Goal: Check status: Check status

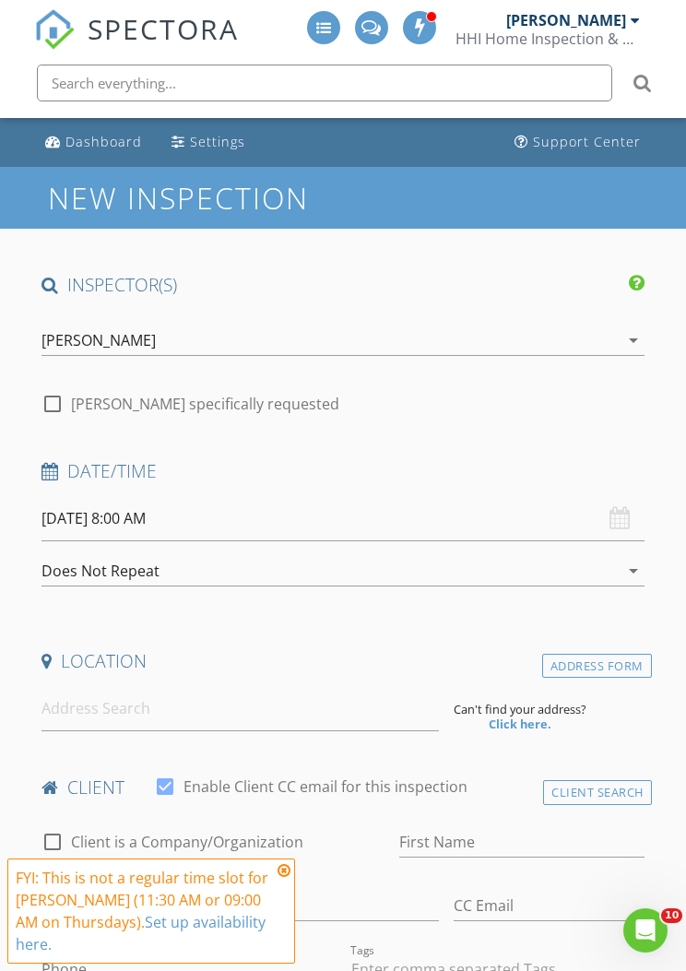
click at [622, 20] on div "[PERSON_NAME]" at bounding box center [566, 20] width 120 height 18
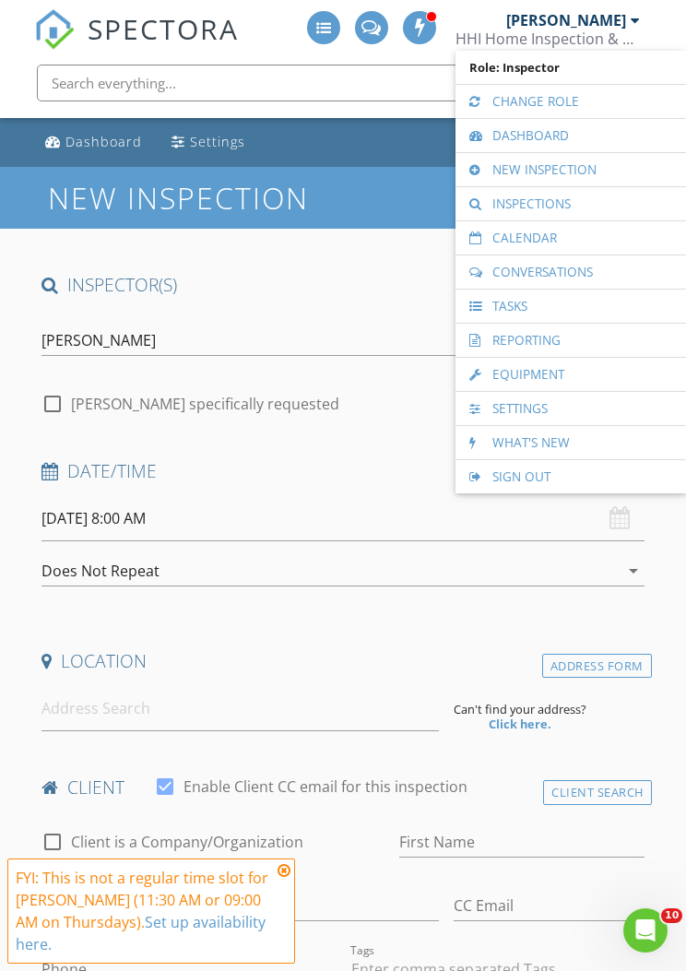
click at [567, 242] on link "Calendar" at bounding box center [571, 237] width 212 height 33
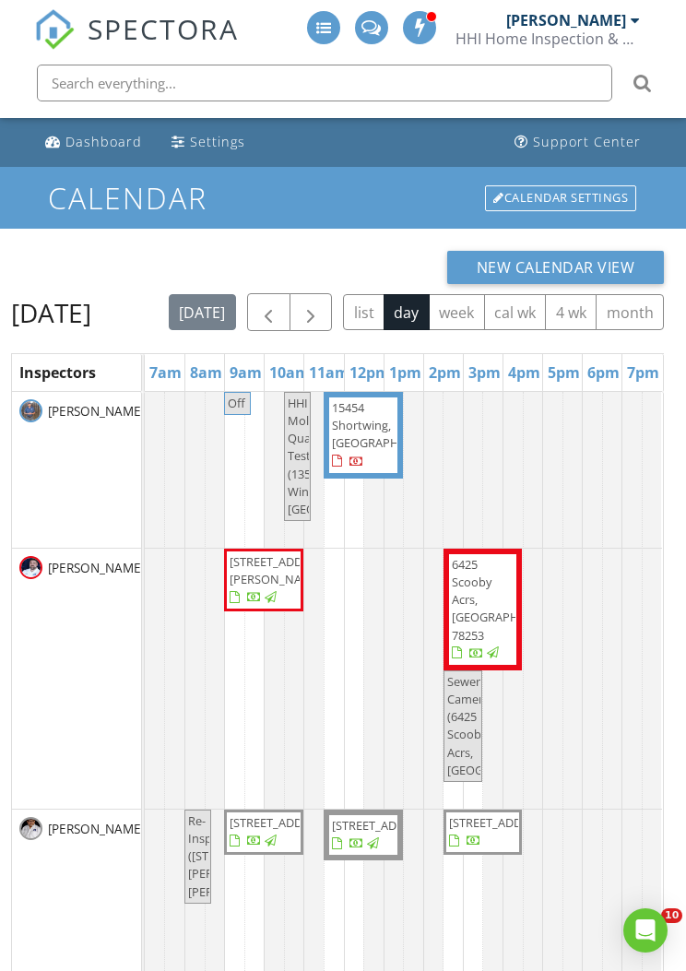
click at [322, 302] on span "button" at bounding box center [311, 313] width 22 height 22
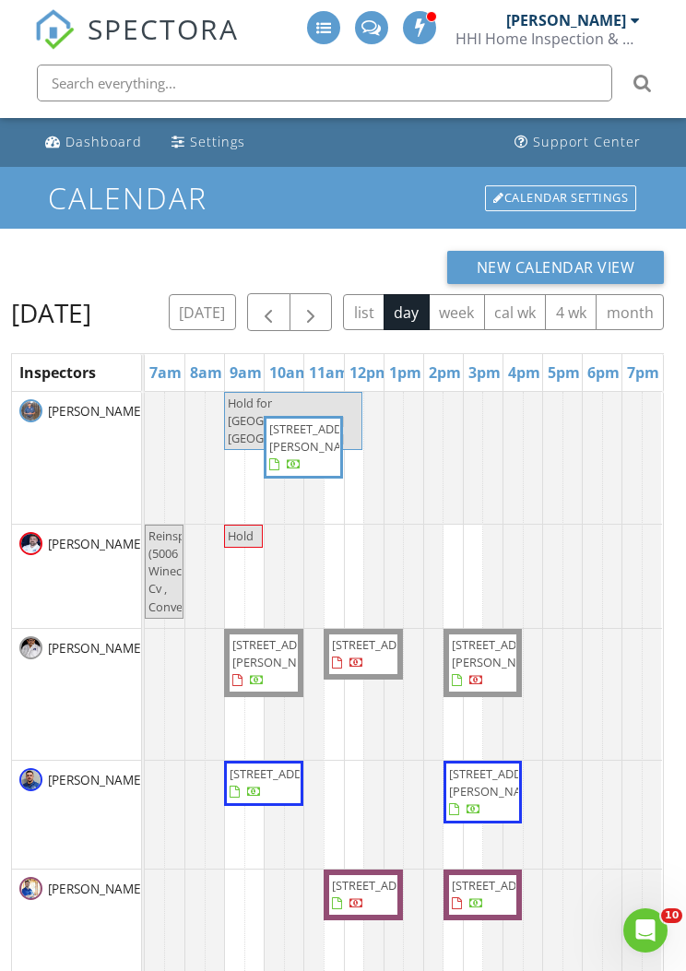
click at [333, 309] on button "button" at bounding box center [311, 312] width 43 height 38
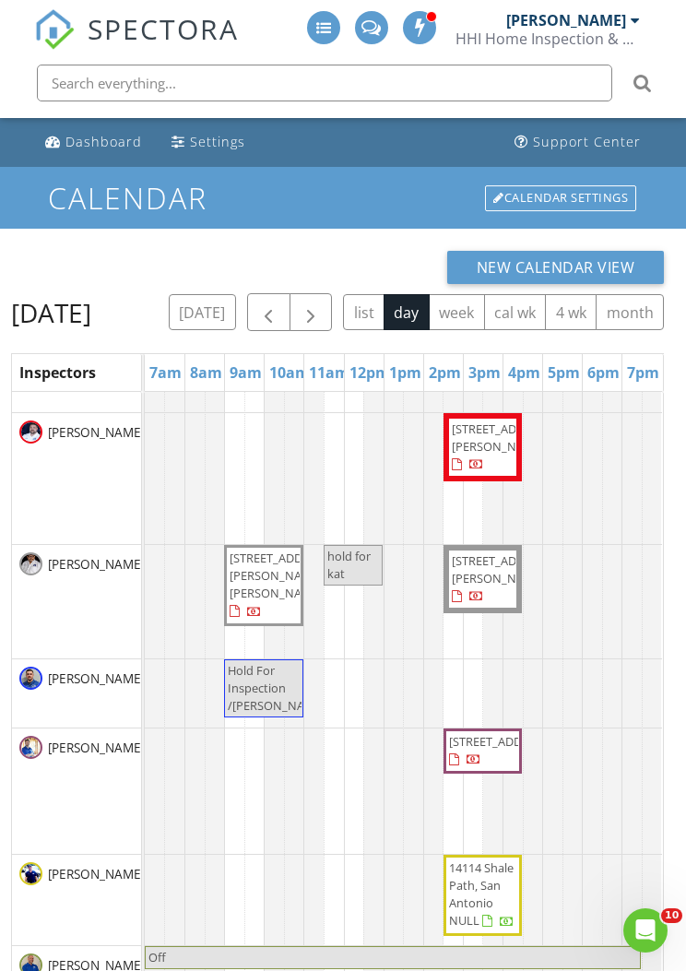
scroll to position [279, 0]
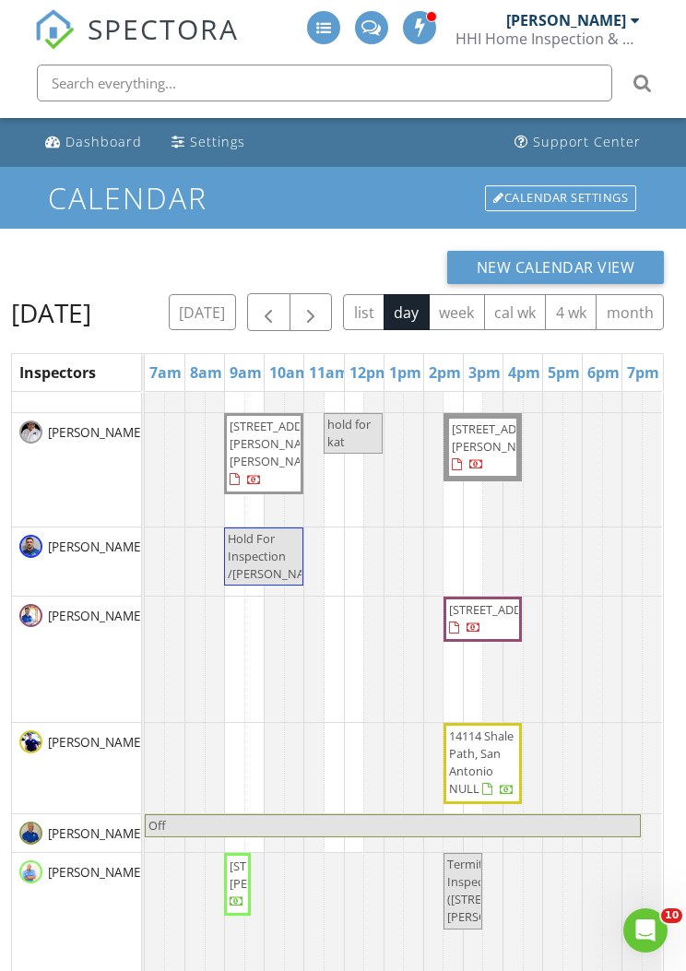
click at [661, 449] on div at bounding box center [572, 469] width 178 height 113
click at [333, 301] on button "button" at bounding box center [311, 312] width 43 height 38
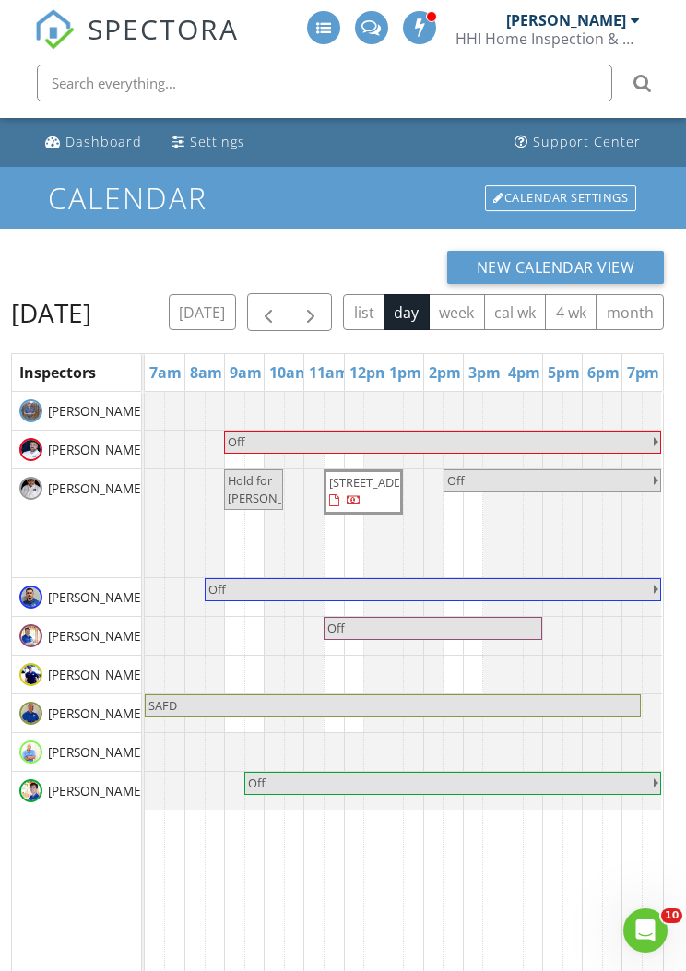
click at [322, 310] on span "button" at bounding box center [311, 313] width 22 height 22
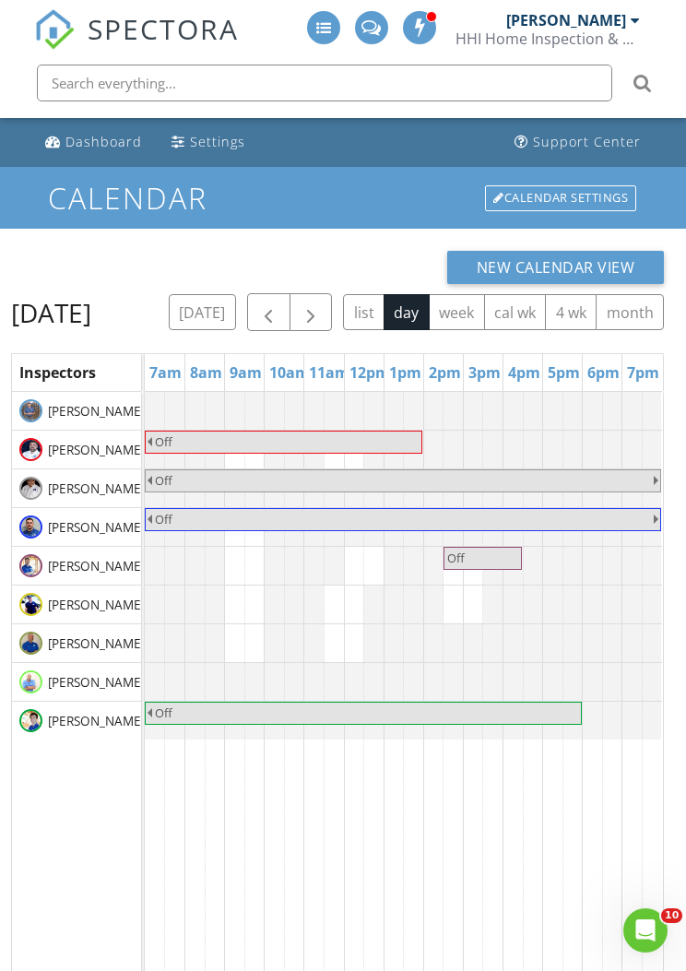
click at [236, 295] on button "[DATE]" at bounding box center [202, 312] width 67 height 36
